Goal: Task Accomplishment & Management: Manage account settings

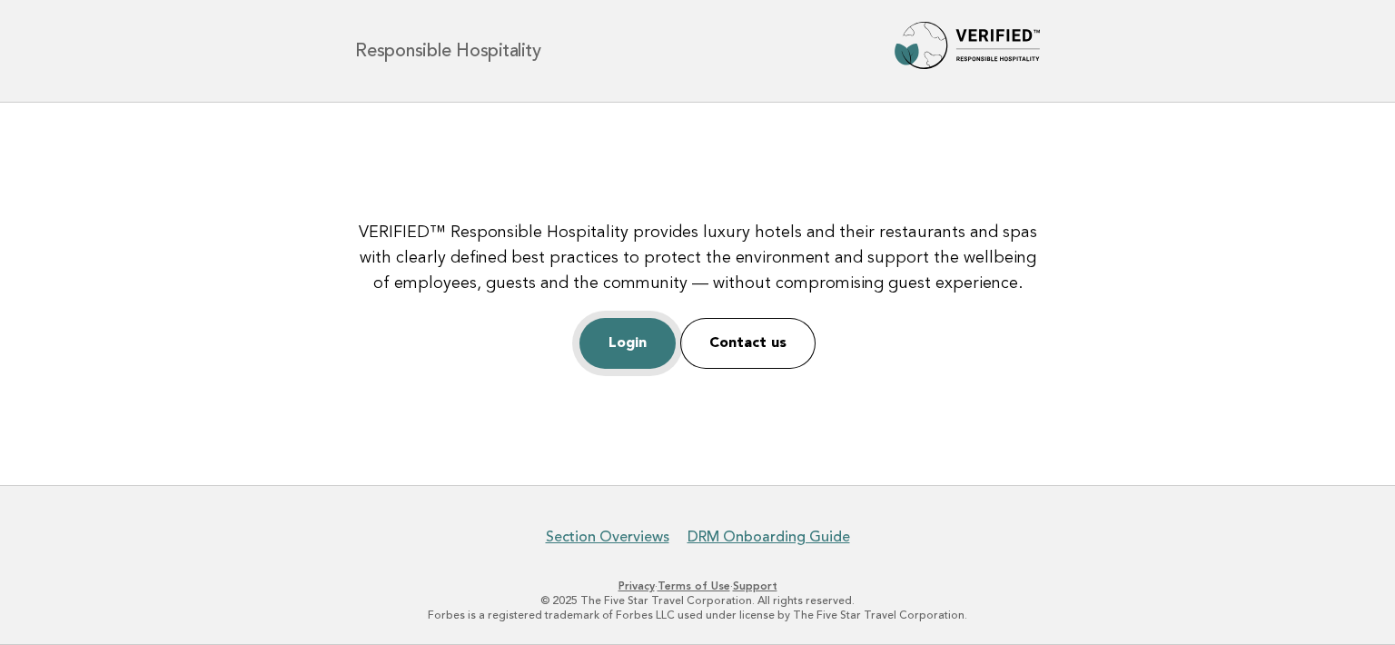
click at [643, 350] on link "Login" at bounding box center [627, 343] width 96 height 51
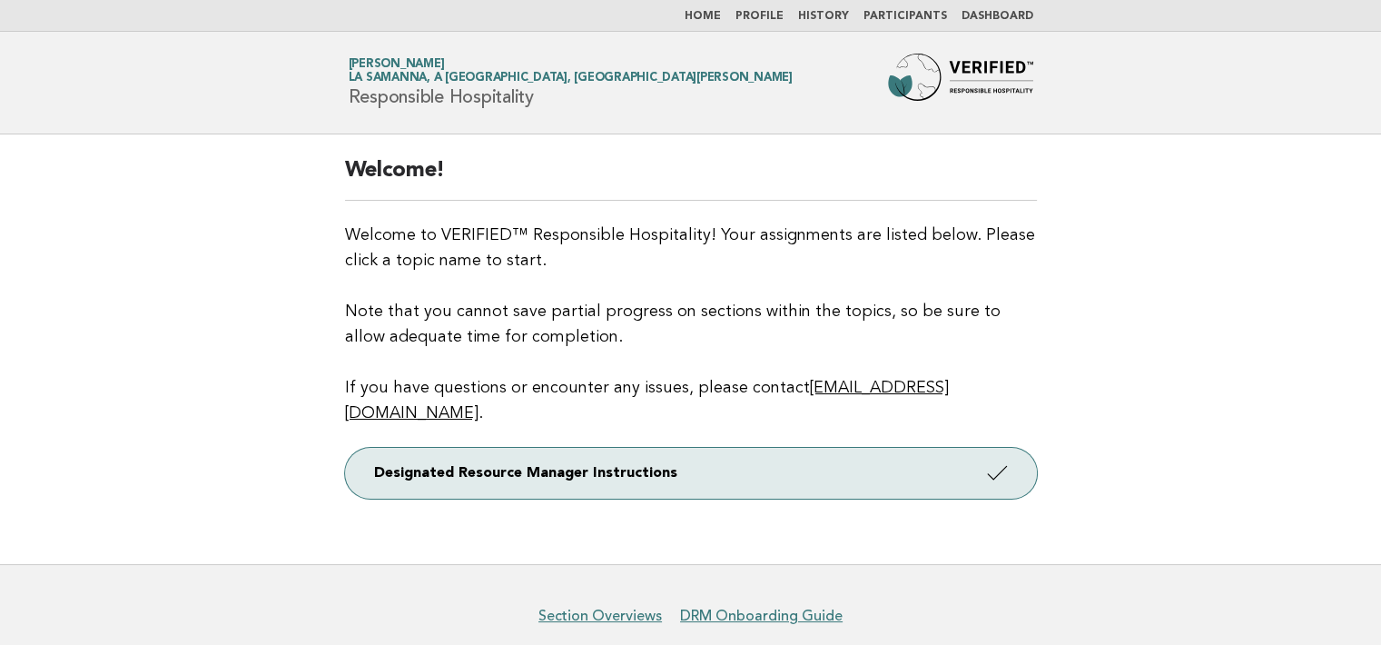
click at [1011, 11] on link "Dashboard" at bounding box center [997, 16] width 72 height 11
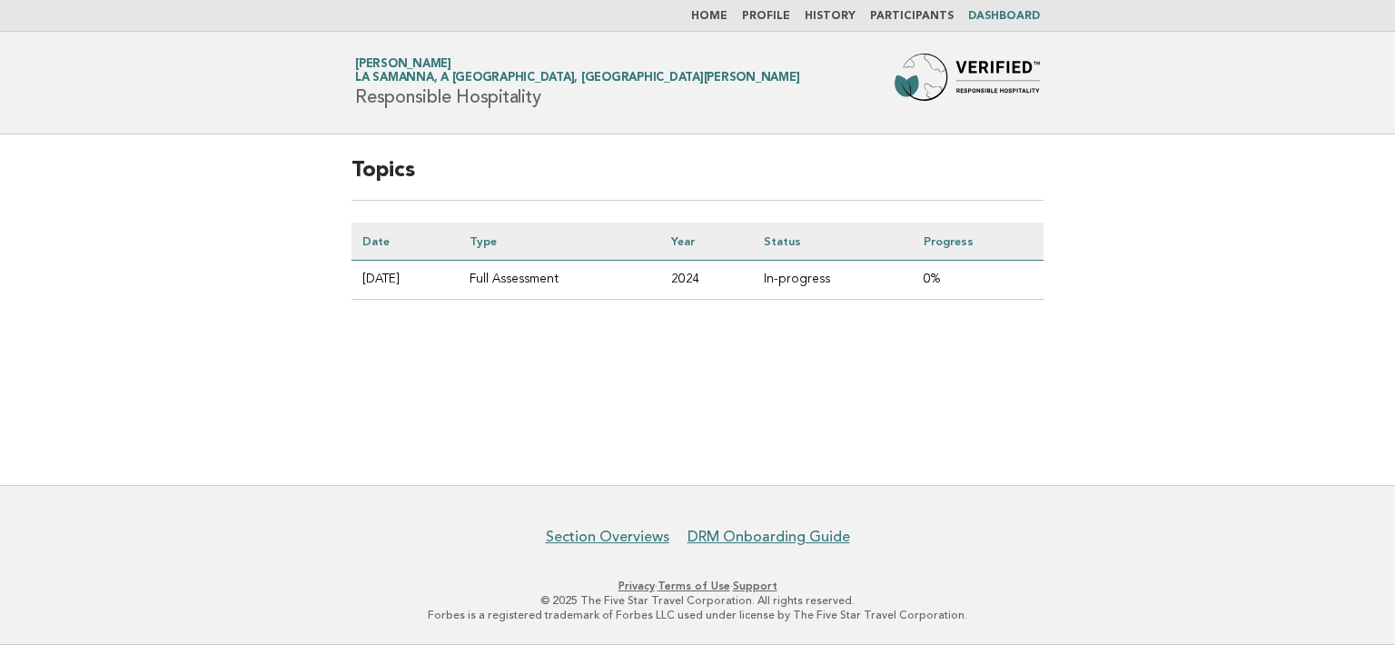
click at [934, 273] on td "0%" at bounding box center [977, 280] width 131 height 39
click at [644, 535] on link "Section Overviews" at bounding box center [607, 537] width 123 height 18
click at [723, 15] on link "Home" at bounding box center [709, 16] width 36 height 11
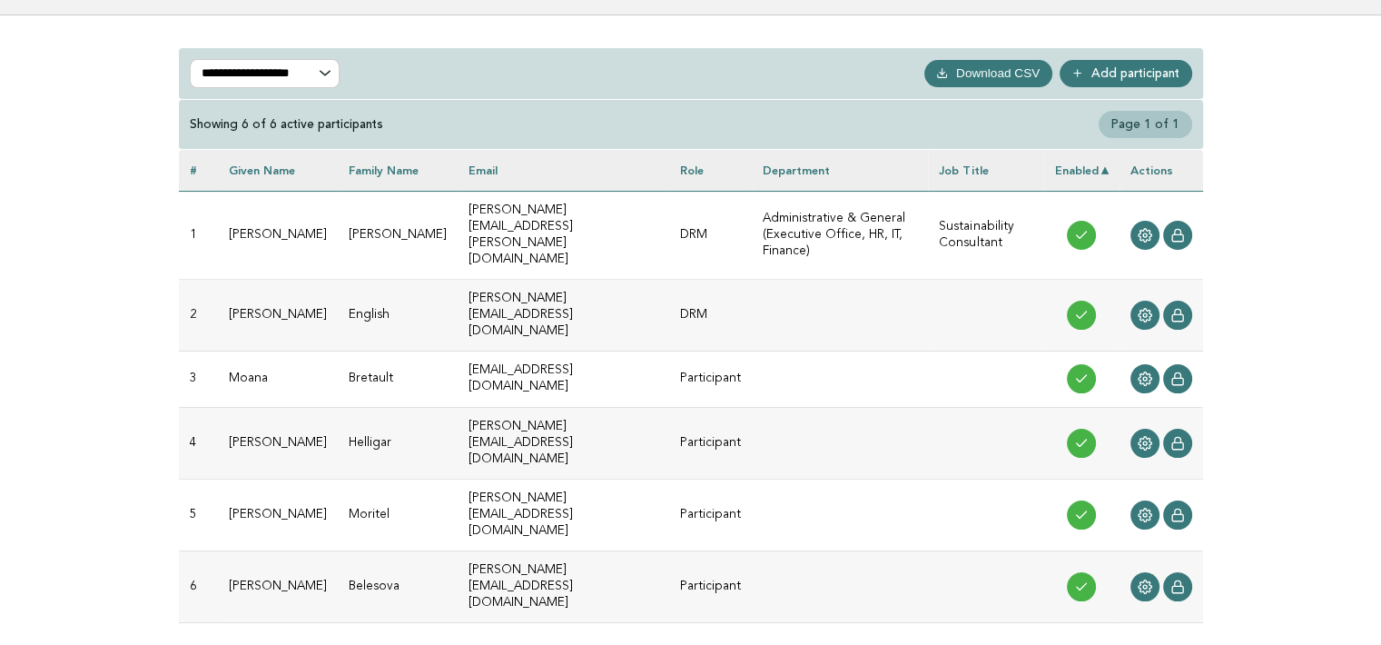
scroll to position [265, 0]
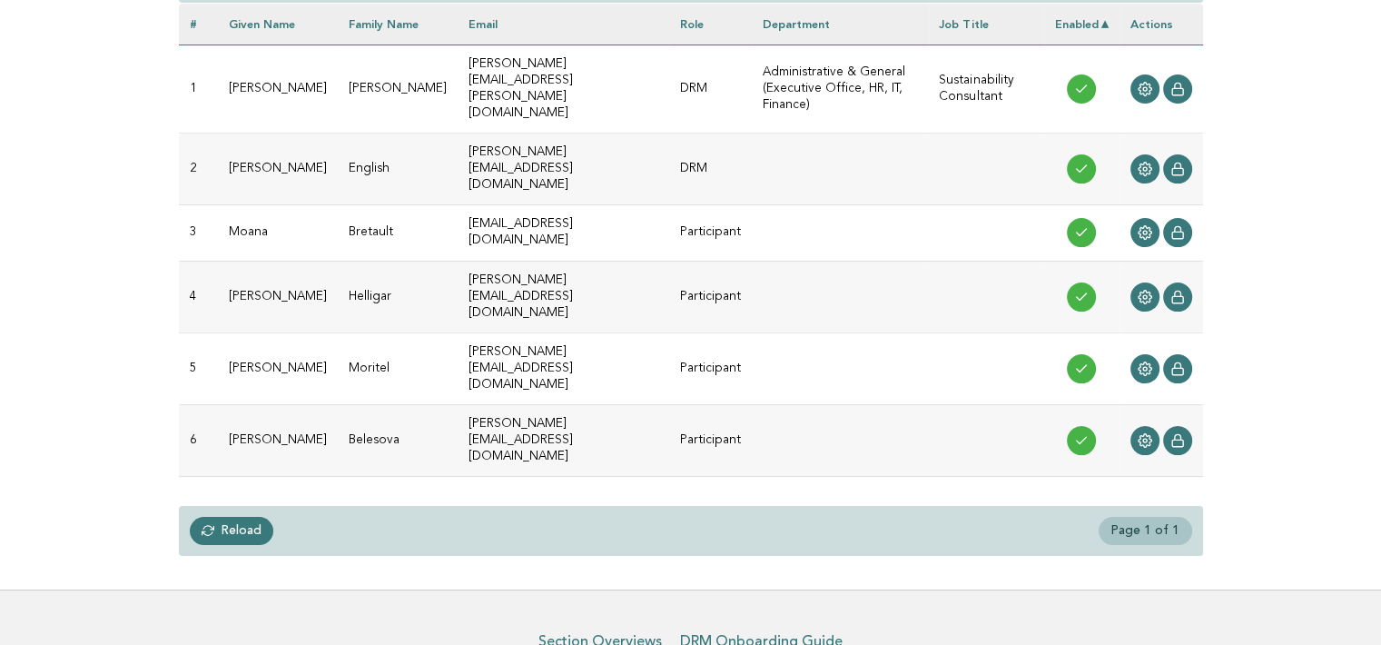
click at [244, 517] on link "Reload" at bounding box center [232, 530] width 84 height 27
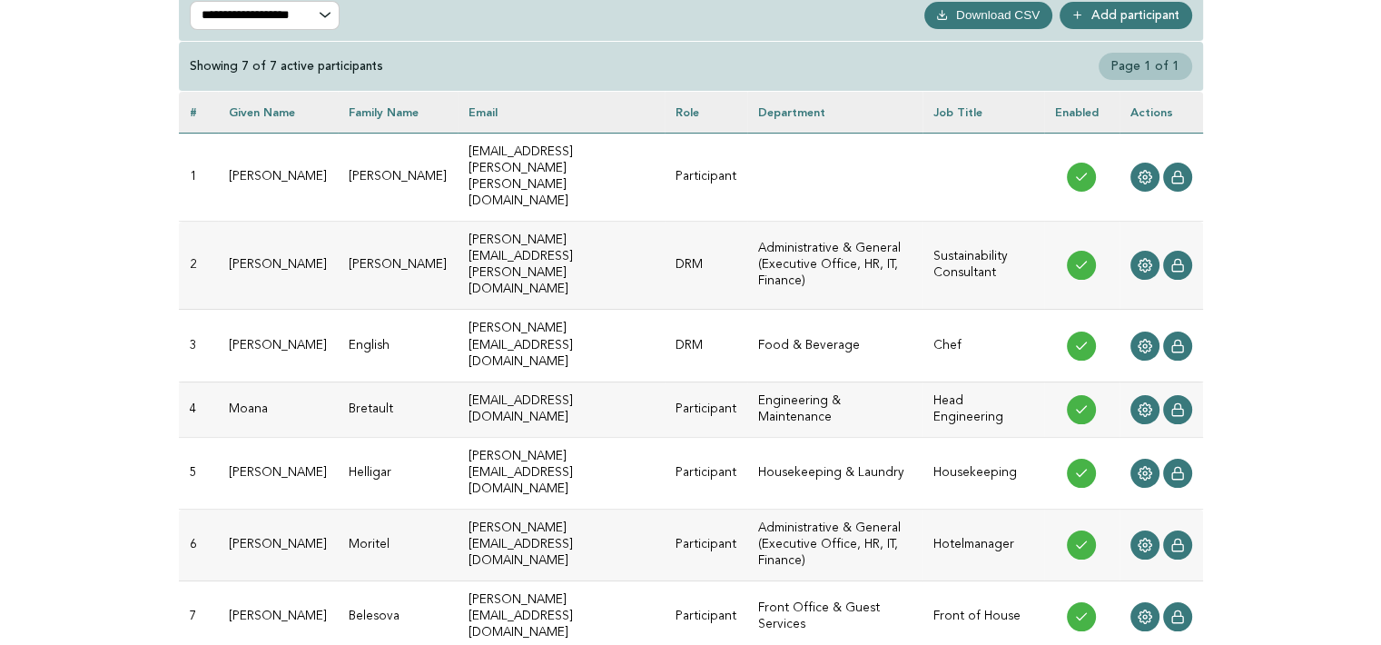
scroll to position [182, 0]
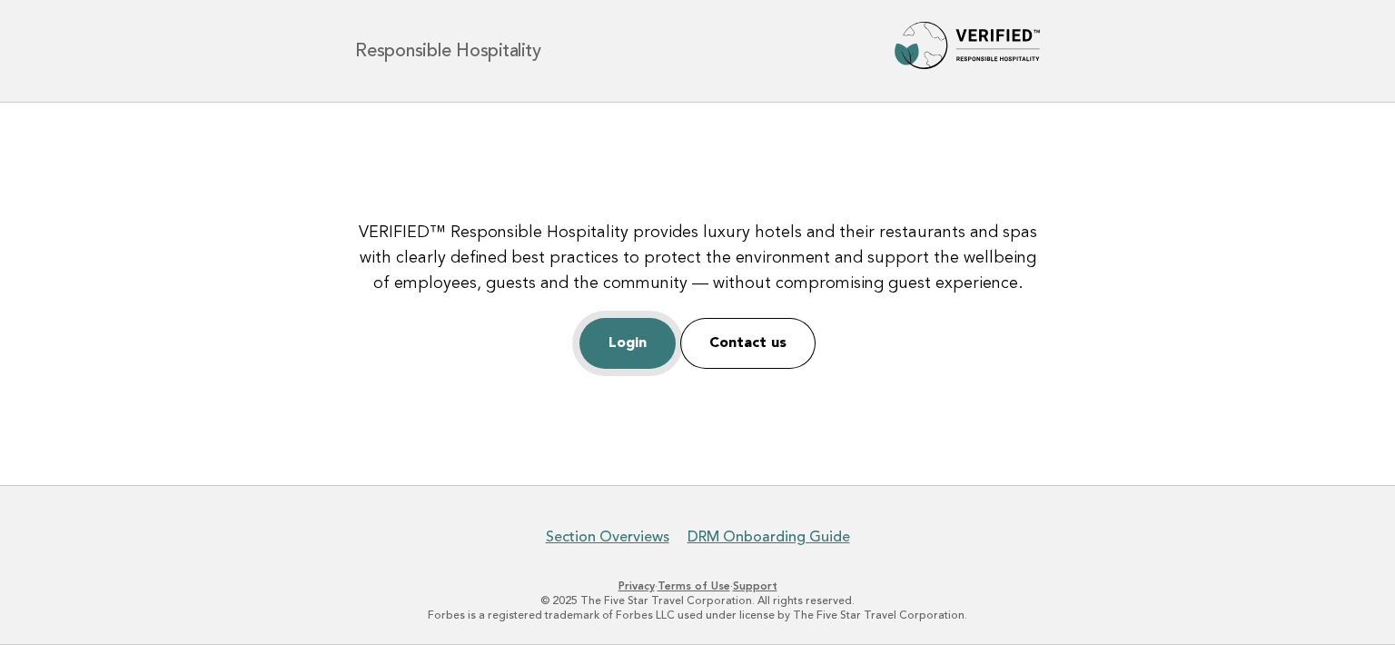
click at [643, 340] on link "Login" at bounding box center [627, 343] width 96 height 51
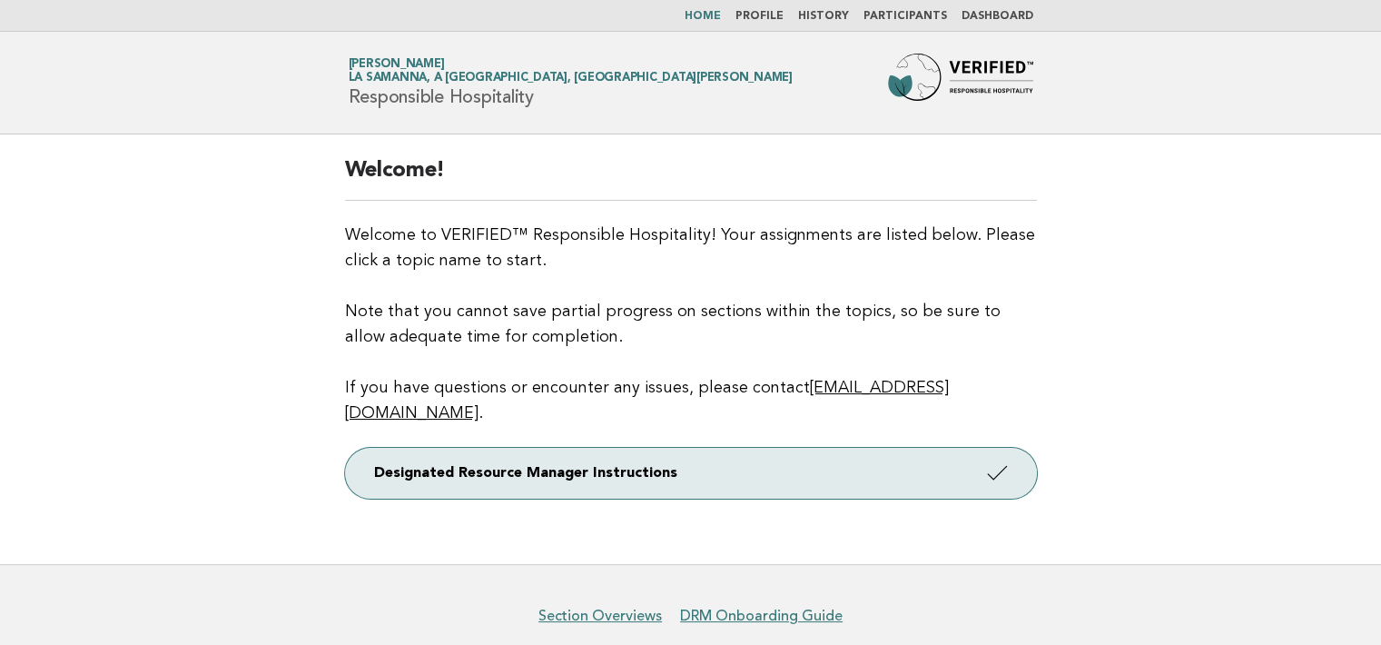
click at [901, 15] on link "Participants" at bounding box center [905, 16] width 84 height 11
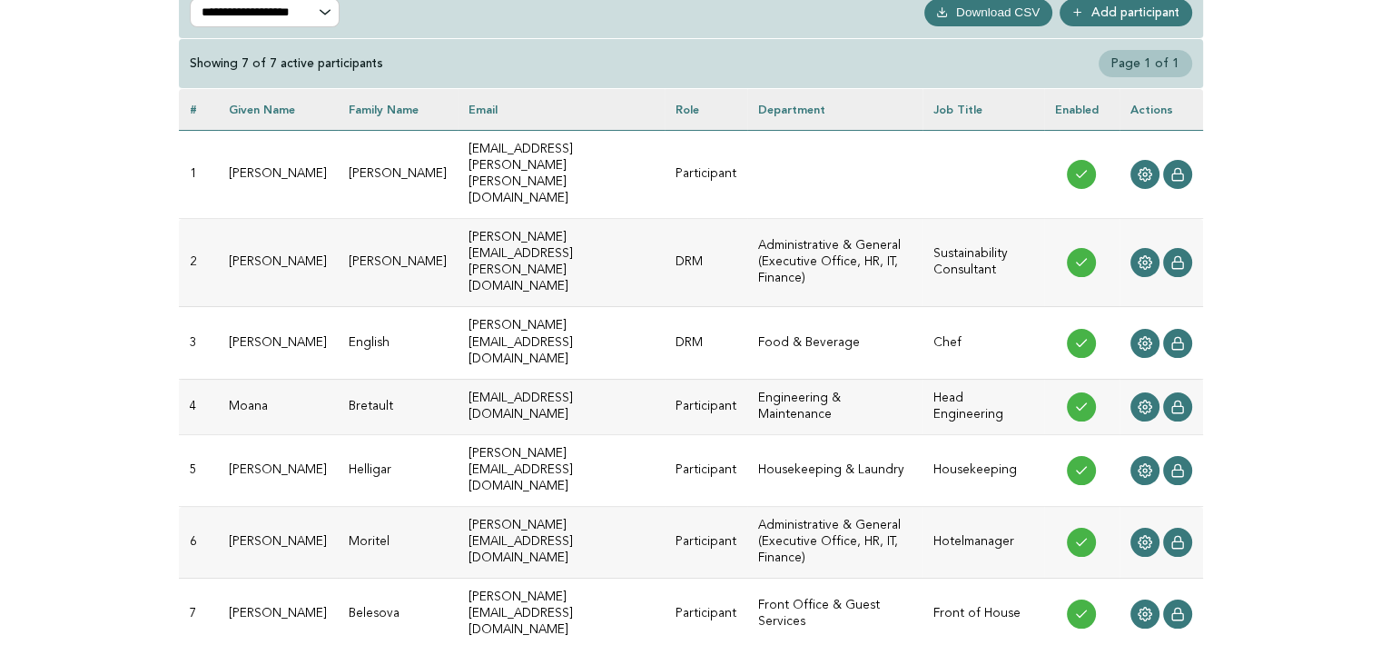
scroll to position [182, 0]
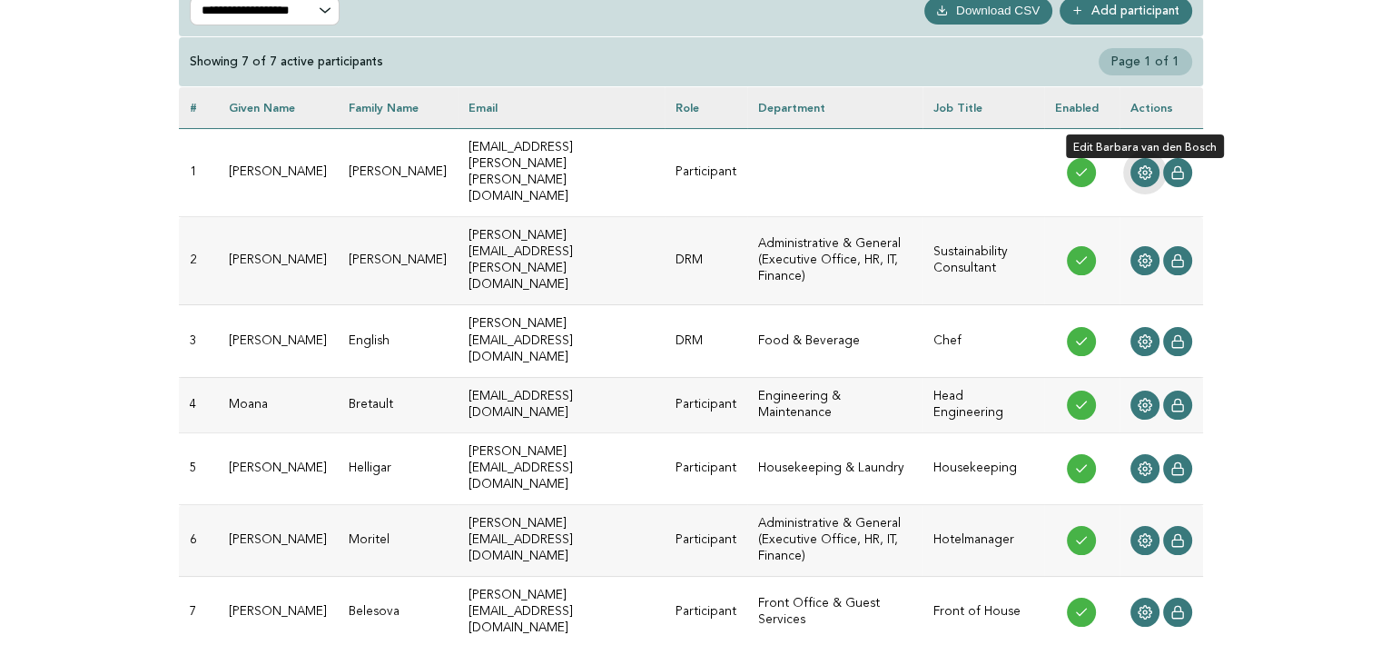
click at [1141, 165] on icon at bounding box center [1145, 172] width 15 height 15
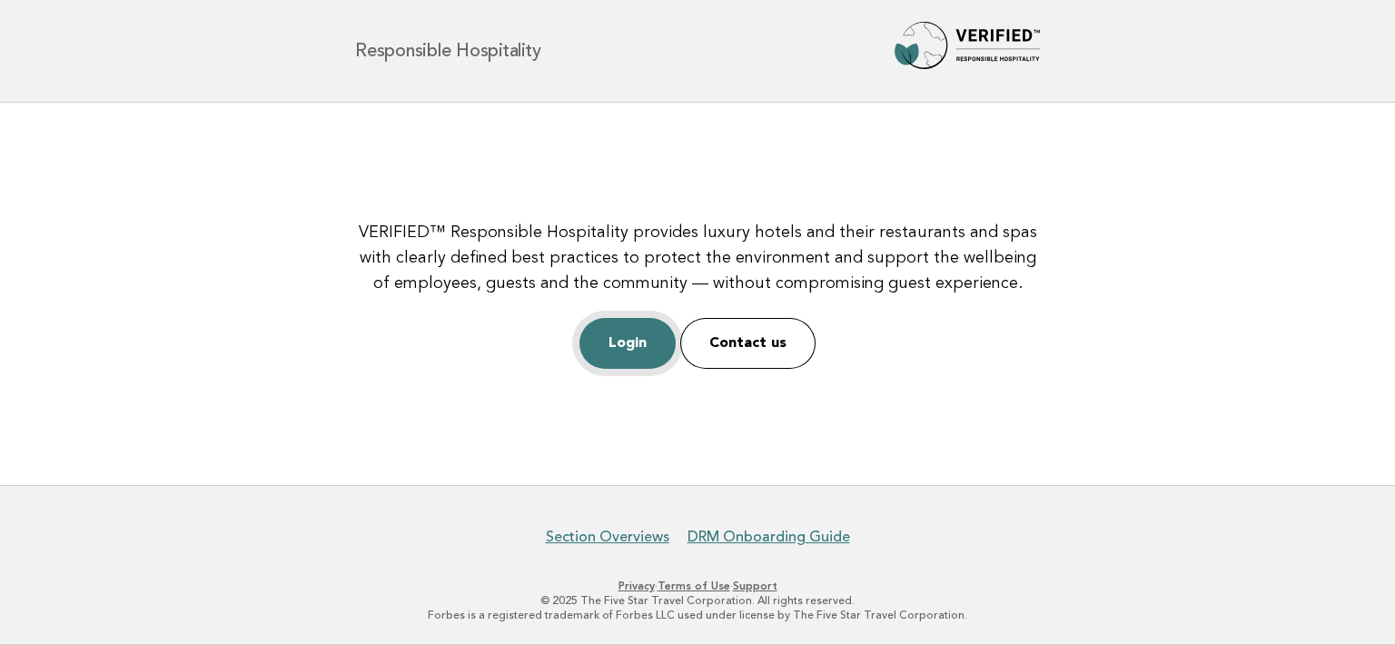
click at [643, 346] on link "Login" at bounding box center [627, 343] width 96 height 51
